Goal: Information Seeking & Learning: Find specific fact

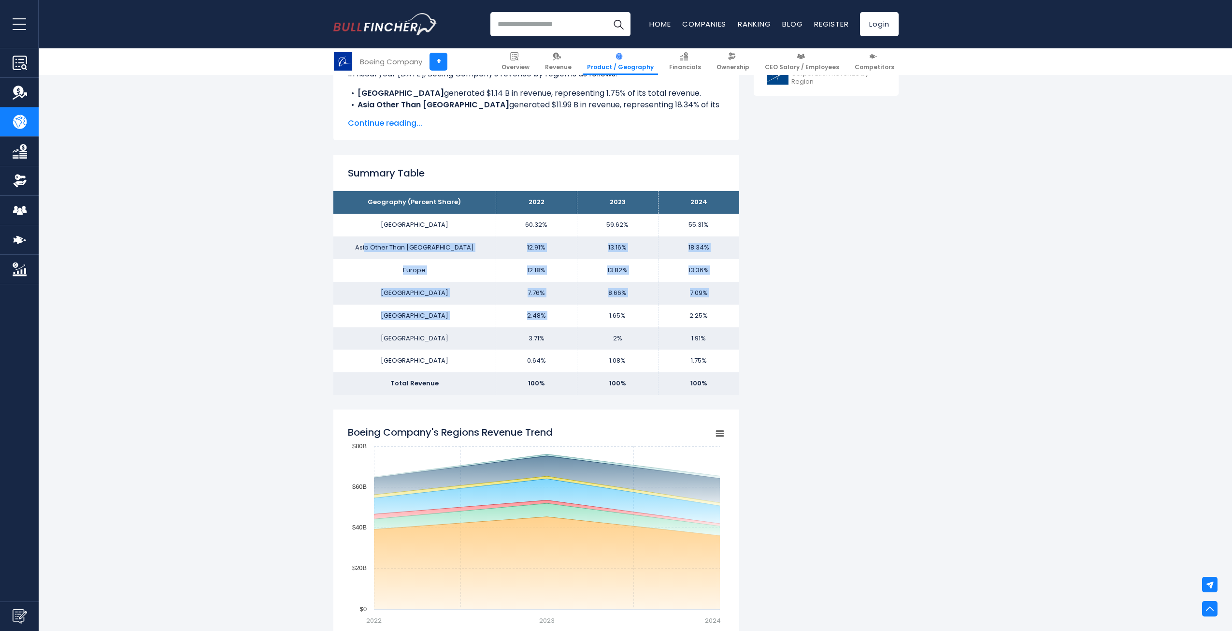
drag, startPoint x: 392, startPoint y: 246, endPoint x: 578, endPoint y: 321, distance: 200.5
click at [578, 321] on tbody "Geography (Percent Share) 2022 2023 2024 UNITED STATES 60.32% 59.62% Asia Other…" at bounding box center [536, 293] width 406 height 204
click at [578, 321] on td "1.65%" at bounding box center [617, 315] width 81 height 23
drag, startPoint x: 388, startPoint y: 247, endPoint x: 462, endPoint y: 252, distance: 73.6
click at [462, 252] on td "Asia Other Than [GEOGRAPHIC_DATA]" at bounding box center [414, 247] width 162 height 23
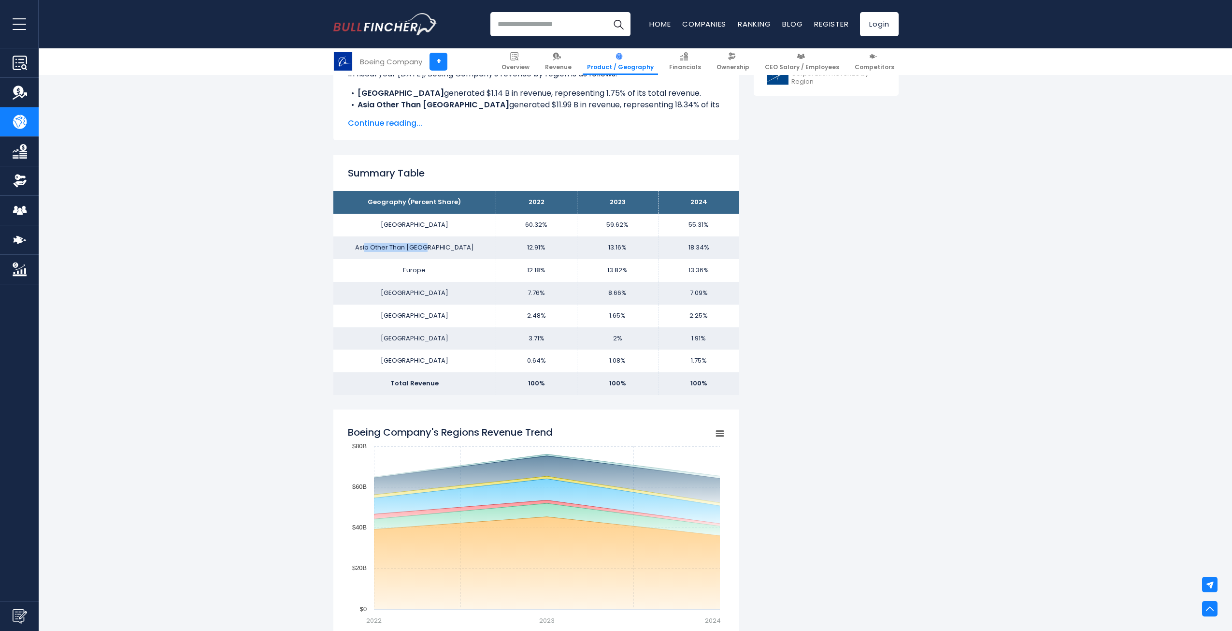
click at [462, 252] on td "Asia Other Than [GEOGRAPHIC_DATA]" at bounding box center [414, 247] width 162 height 23
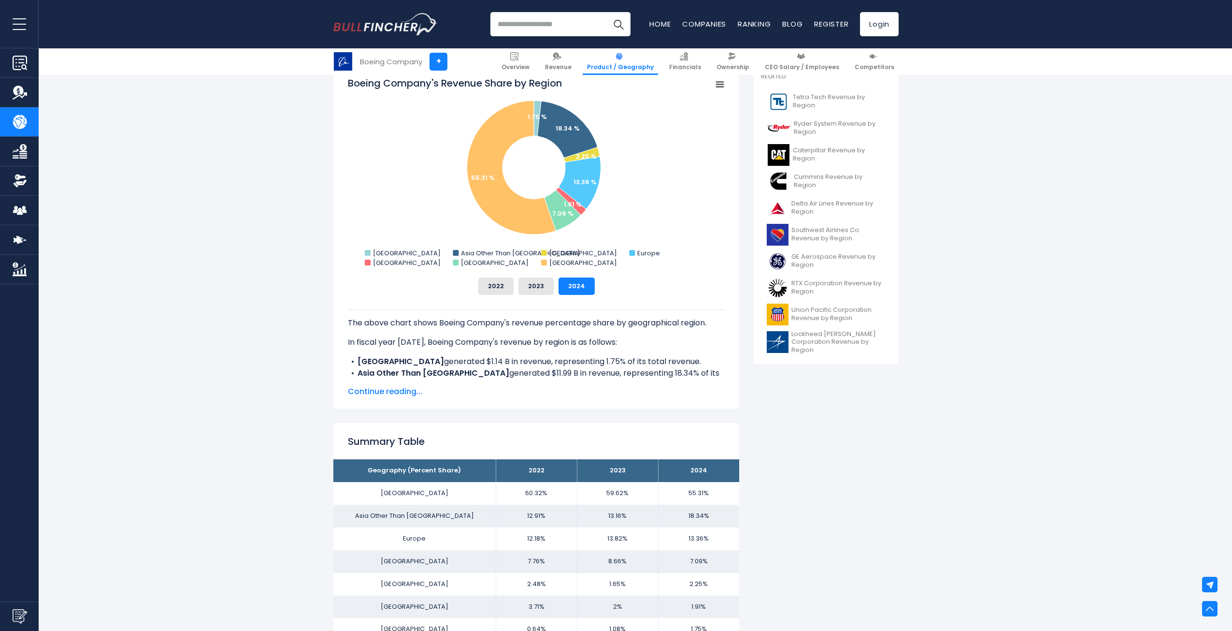
scroll to position [242, 0]
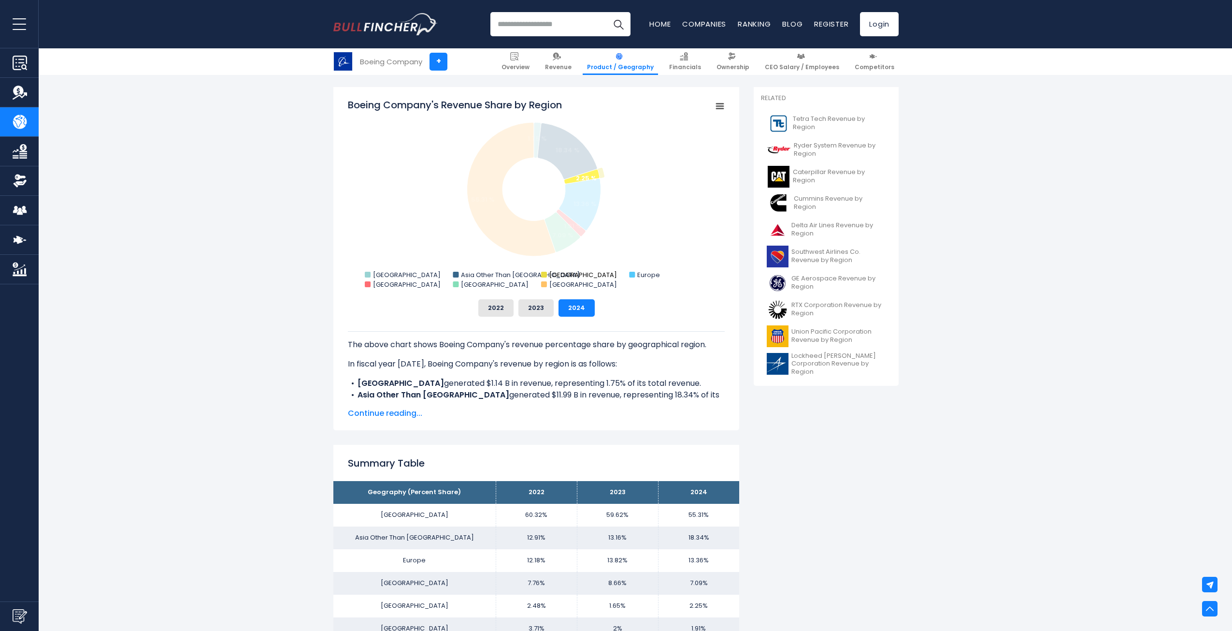
drag, startPoint x: 404, startPoint y: 276, endPoint x: 573, endPoint y: 277, distance: 169.1
click at [573, 277] on icon "Created with Highcharts 12.1.2 Chart context menu Boeing Company's Revenue Shar…" at bounding box center [536, 194] width 377 height 193
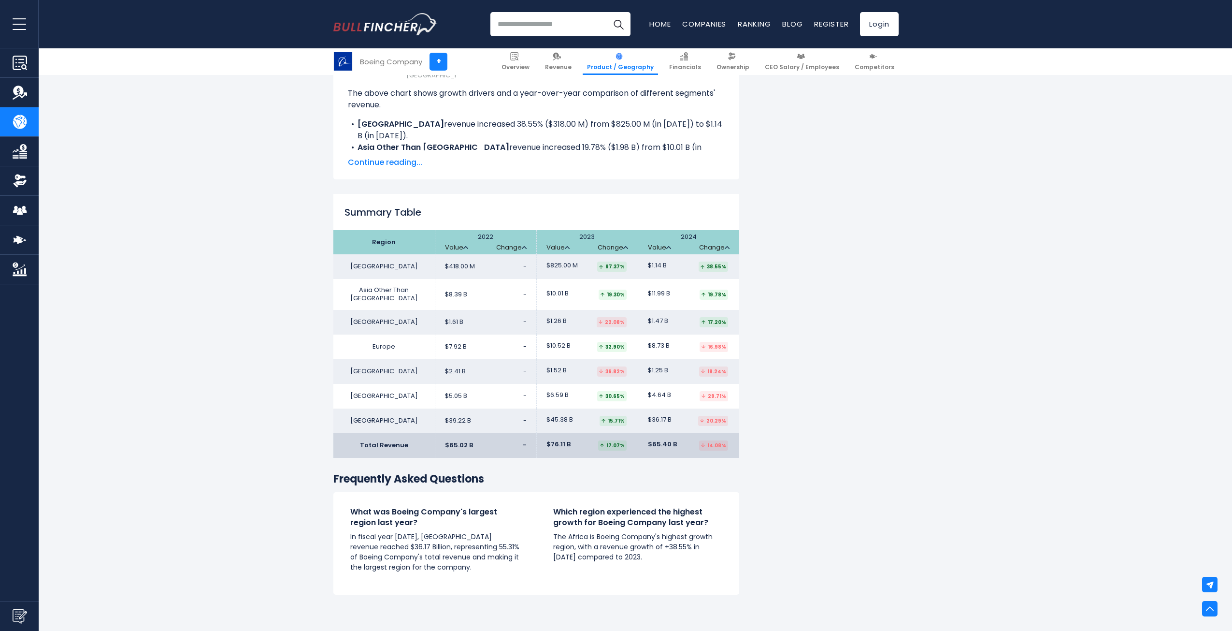
scroll to position [1450, 0]
drag, startPoint x: 381, startPoint y: 311, endPoint x: 390, endPoint y: 343, distance: 33.1
click at [390, 343] on tbody "Africa $418.00 M - $825.00 M" at bounding box center [536, 343] width 406 height 179
click at [390, 343] on td "Europe" at bounding box center [383, 346] width 101 height 25
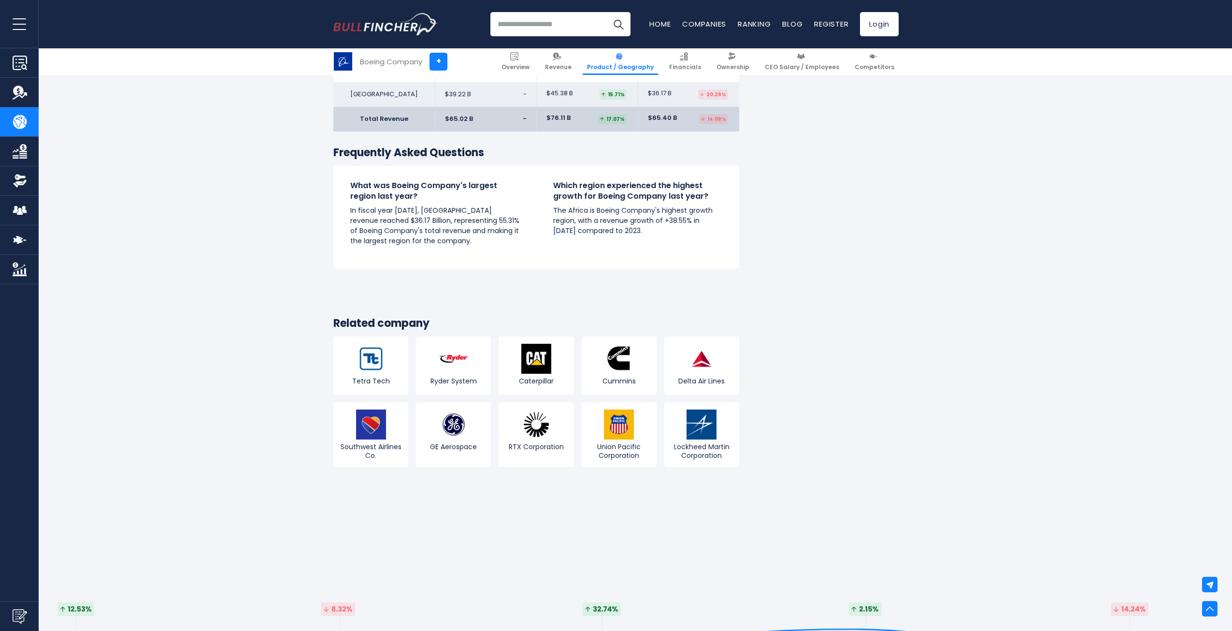
scroll to position [1788, 0]
